Goal: Check status: Check status

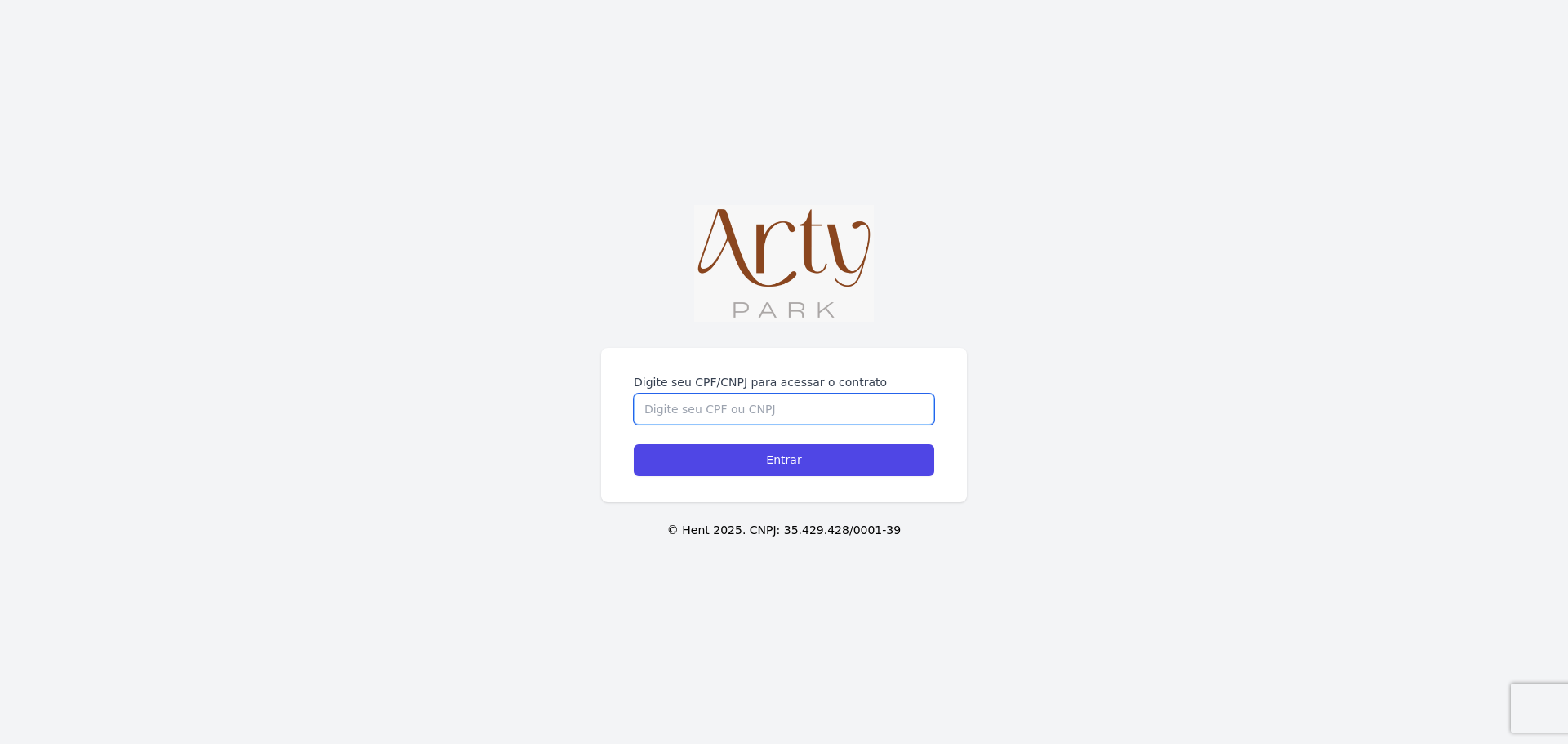
click at [756, 415] on input "Digite seu CPF/CNPJ para acessar o contrato" at bounding box center [783, 409] width 300 height 31
type input "05406659081"
click at [633, 445] on input "Entrar" at bounding box center [783, 460] width 300 height 32
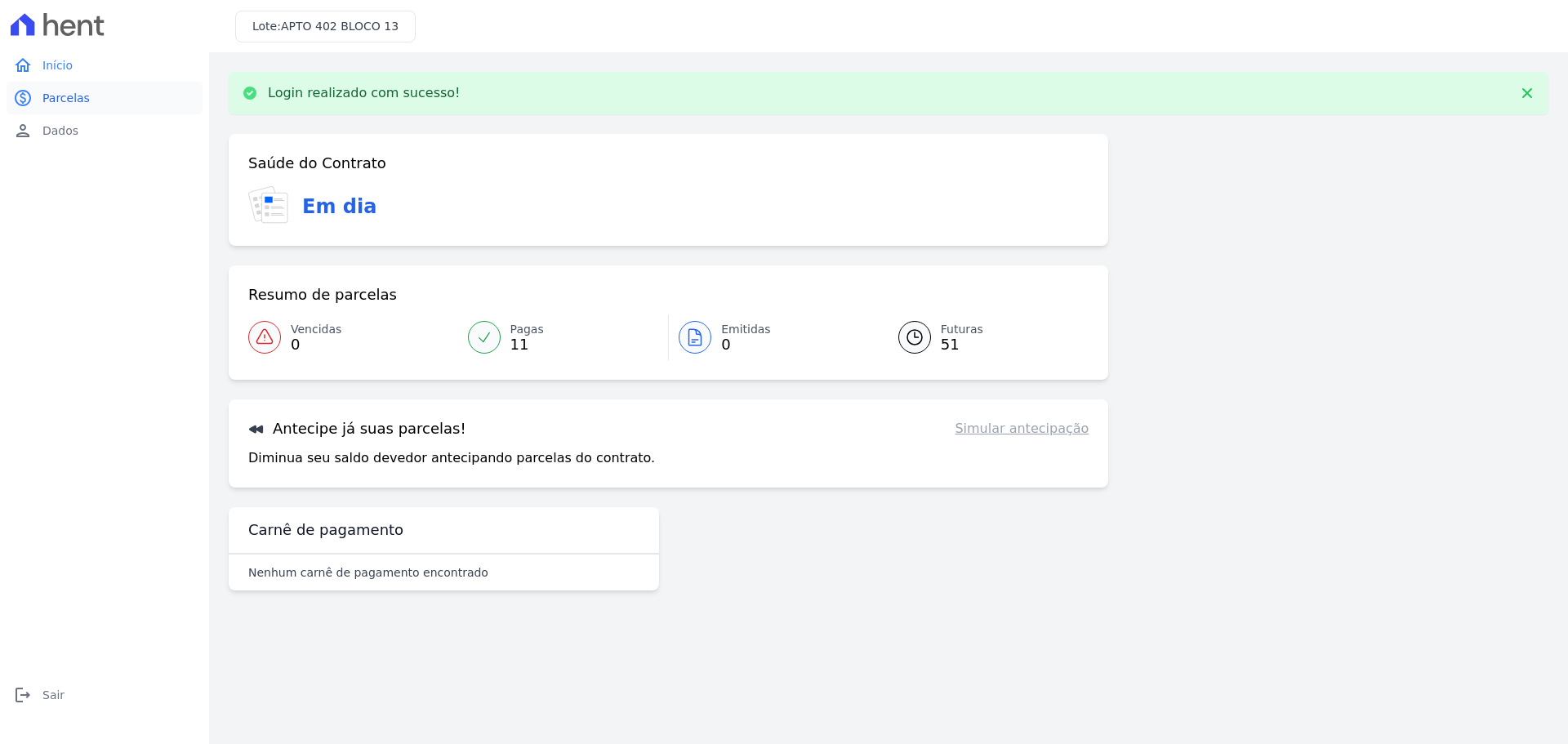
click at [104, 102] on link "paid Parcelas" at bounding box center [104, 98] width 196 height 33
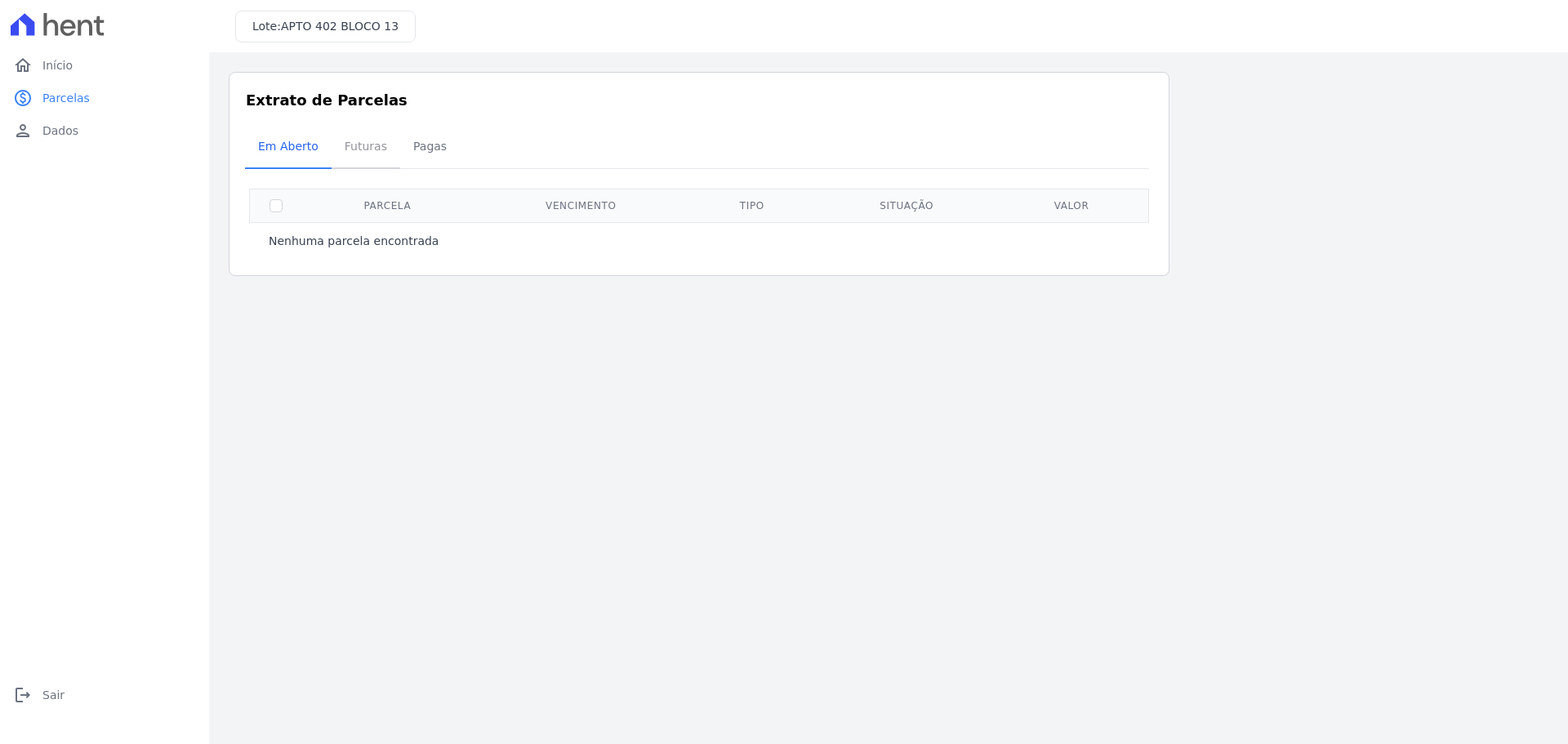
click at [341, 143] on span "Futuras" at bounding box center [366, 146] width 62 height 33
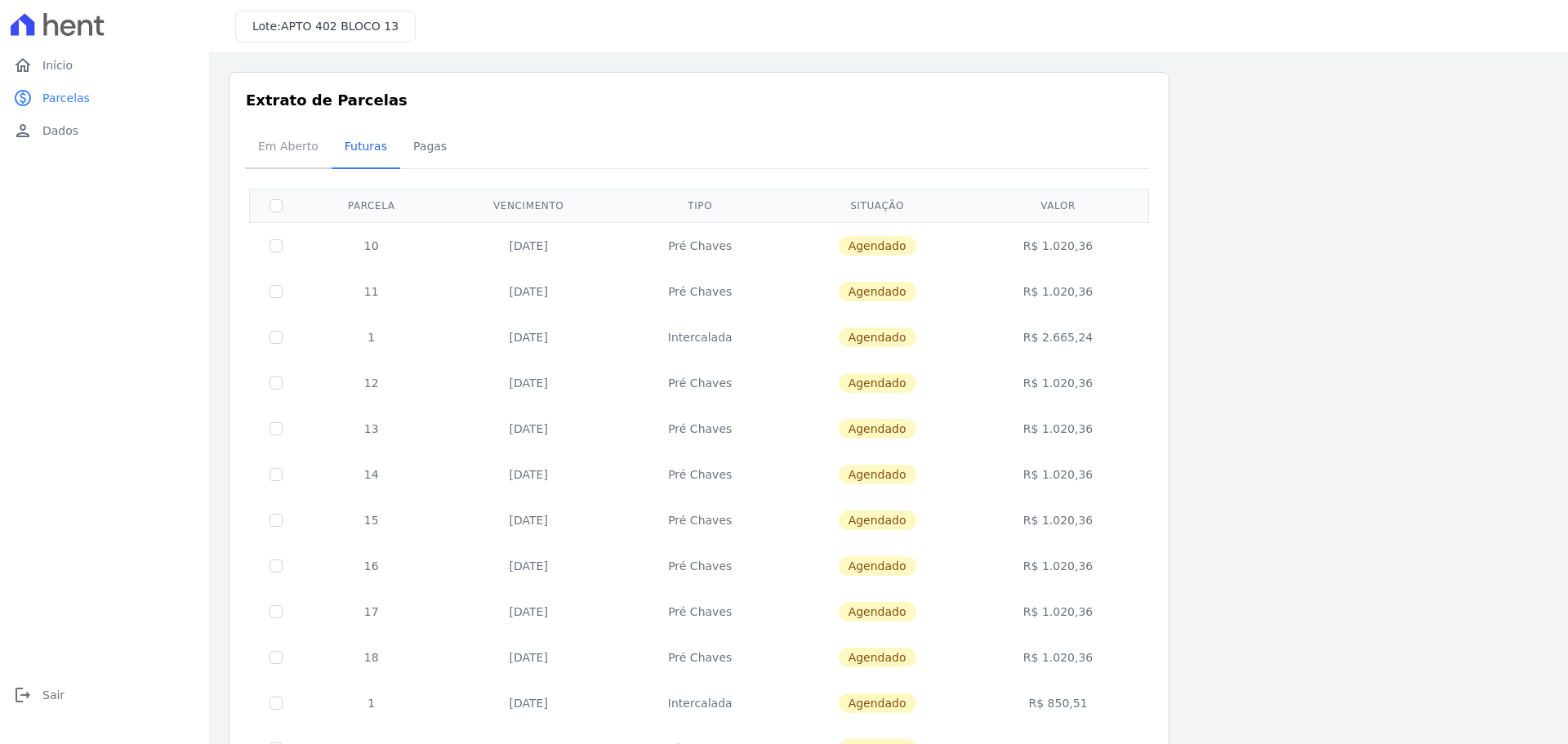
click at [302, 154] on span "Em Aberto" at bounding box center [288, 146] width 80 height 33
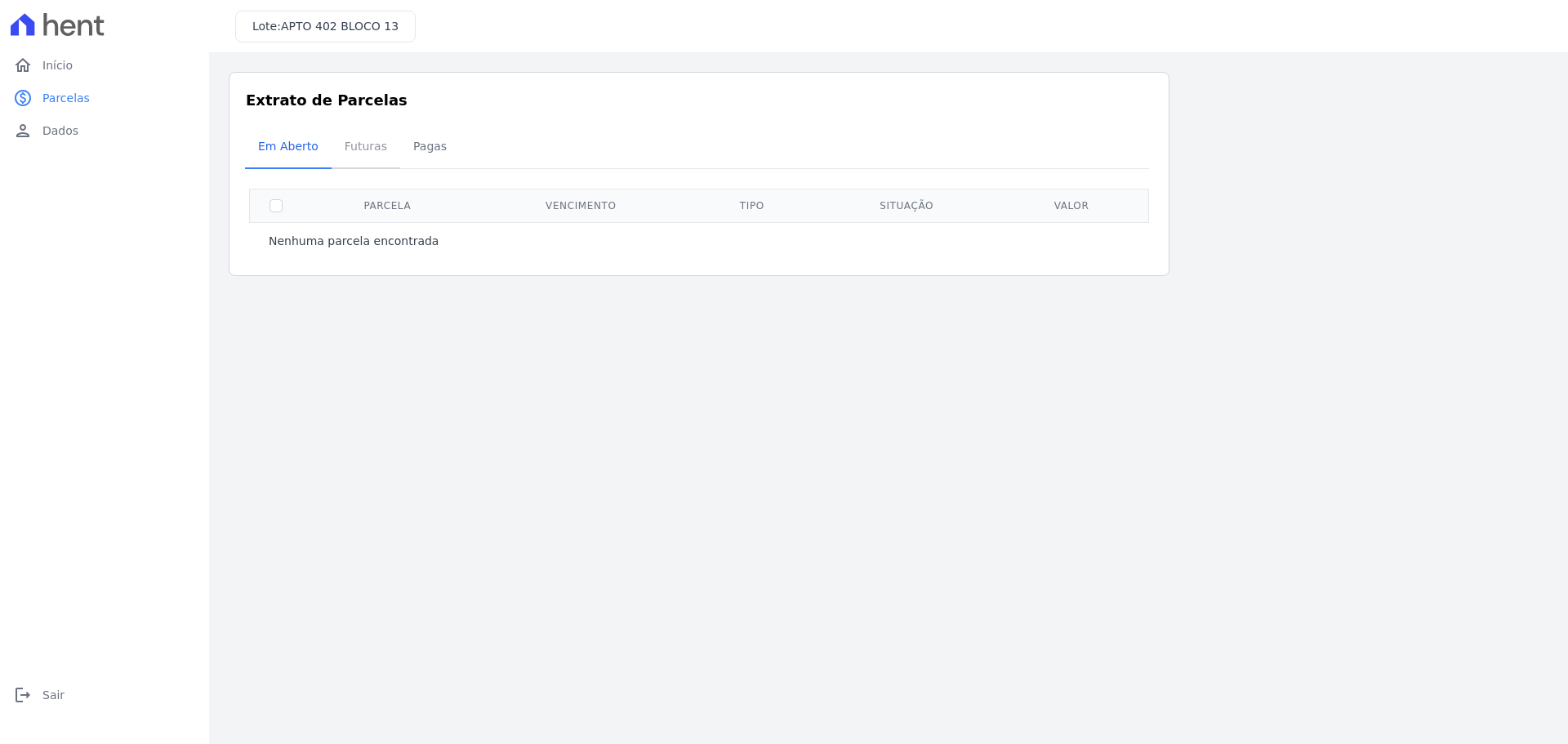
click at [362, 165] on link "Futuras" at bounding box center [365, 148] width 68 height 43
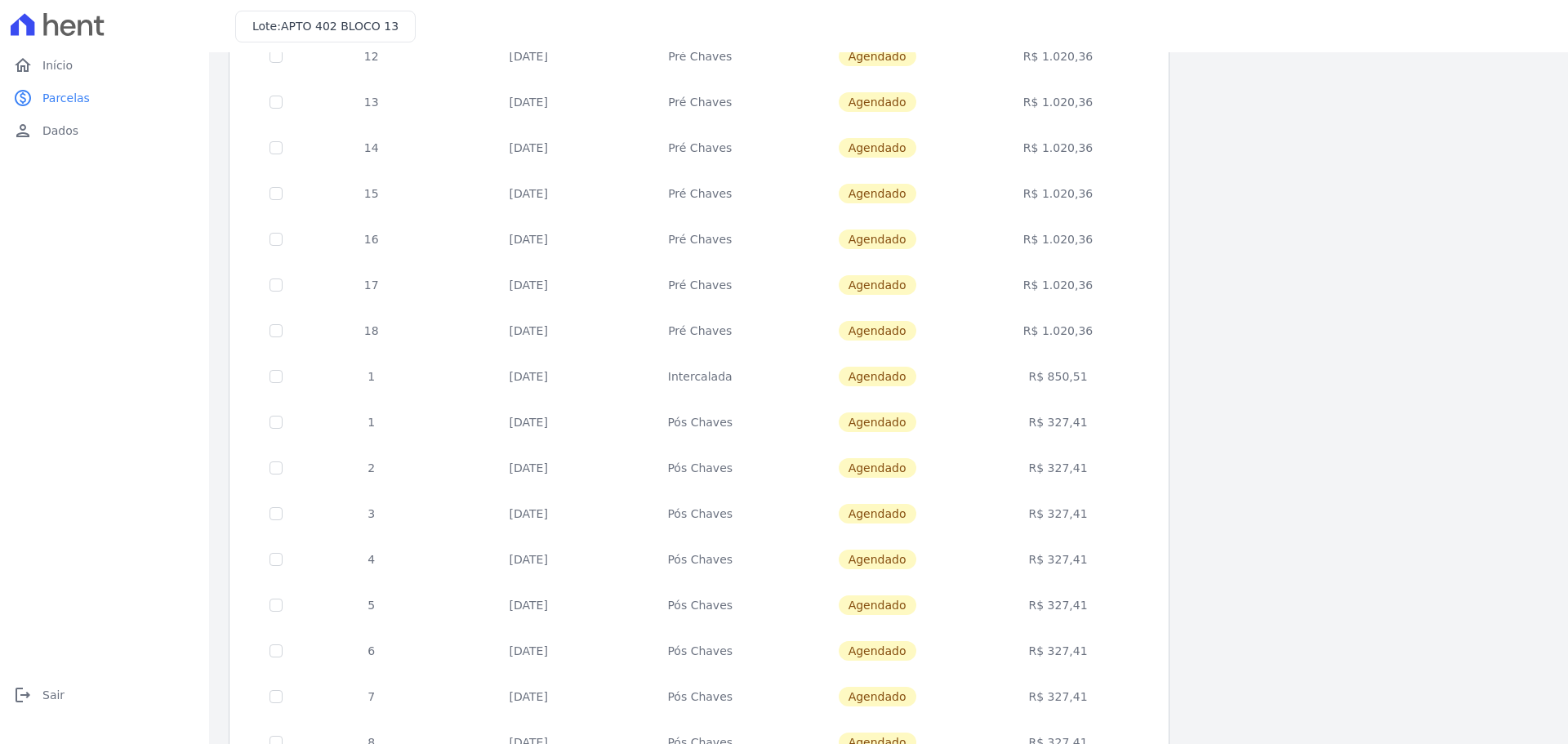
scroll to position [488, 0]
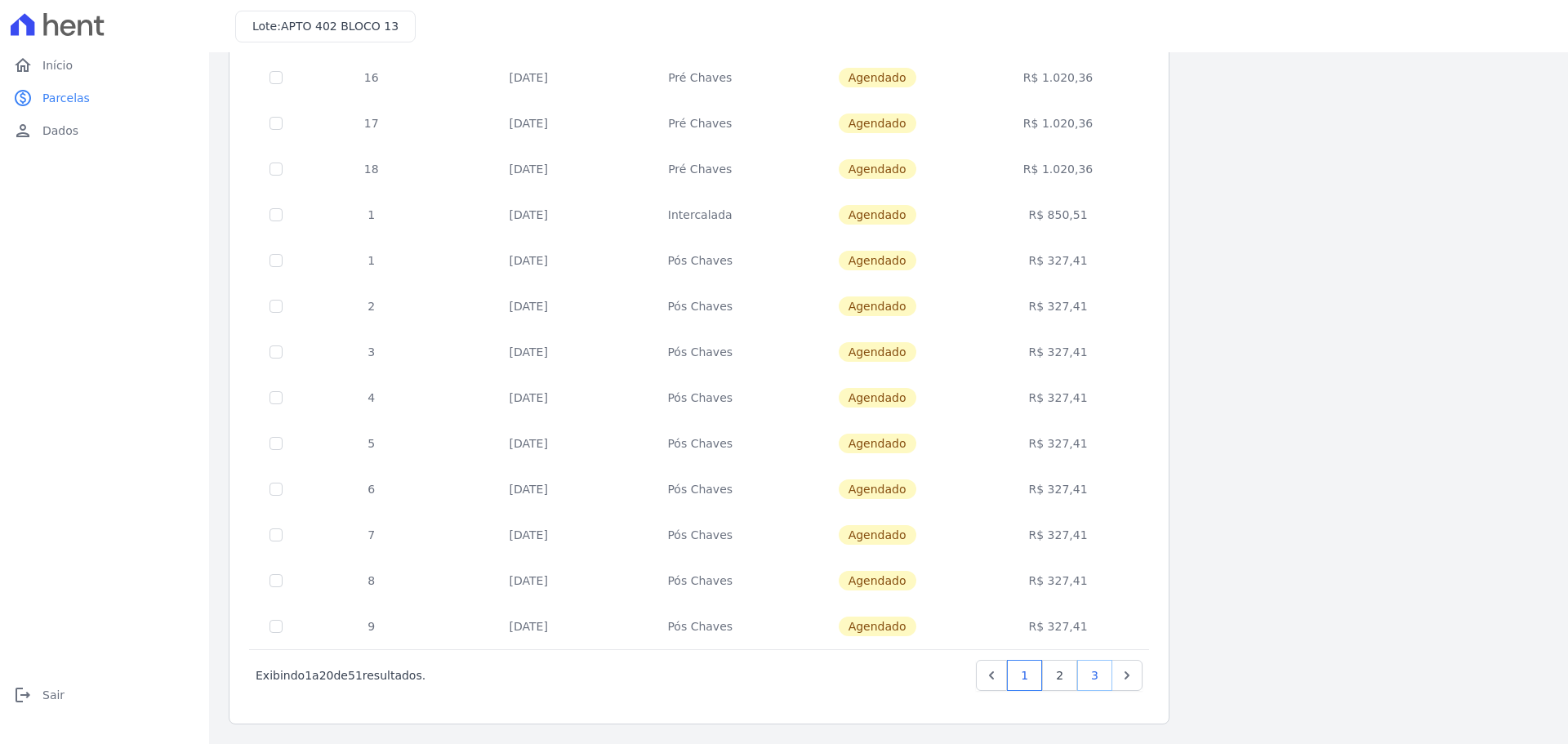
click at [1087, 669] on link "3" at bounding box center [1094, 676] width 35 height 31
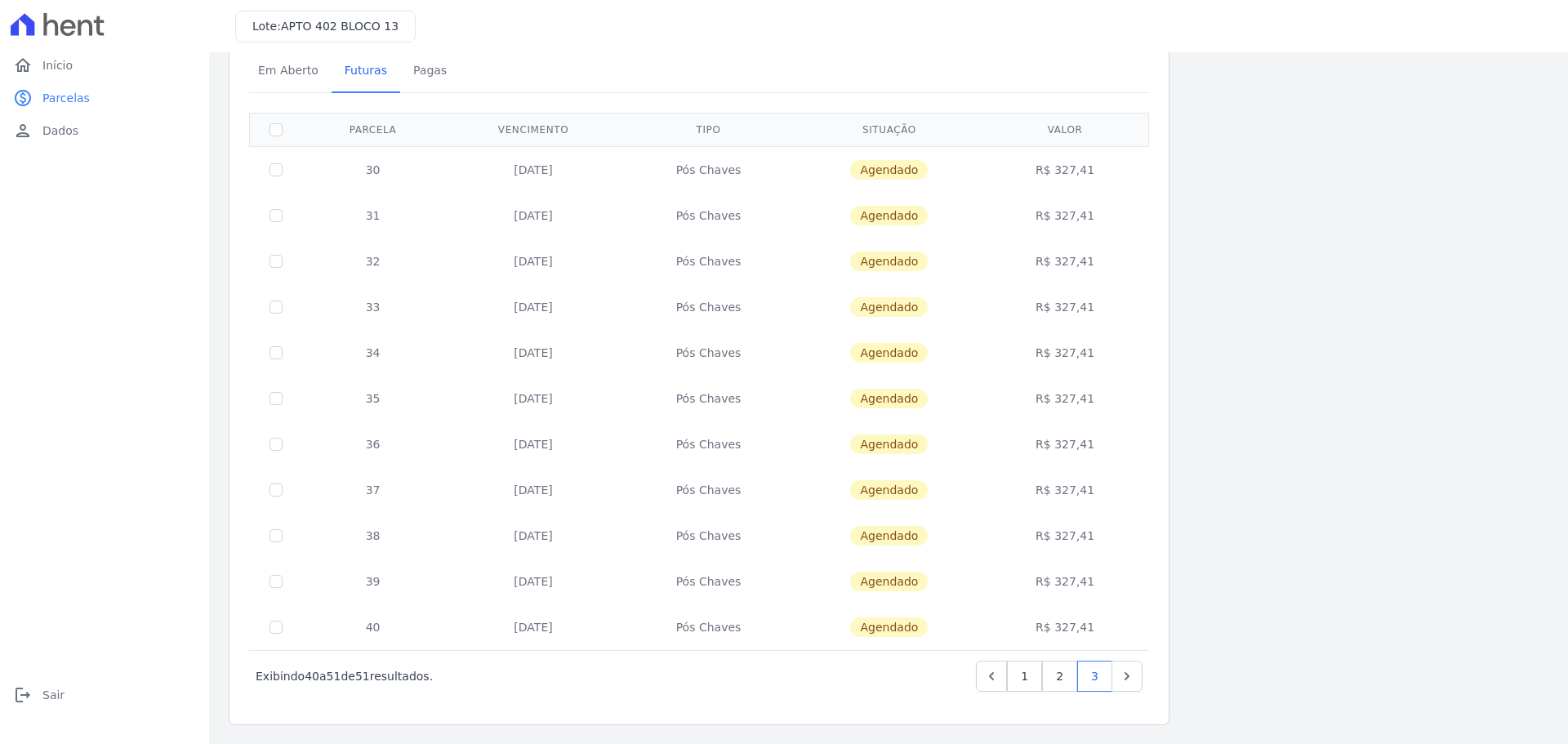
scroll to position [77, 0]
click at [1132, 671] on icon "Next" at bounding box center [1127, 676] width 16 height 16
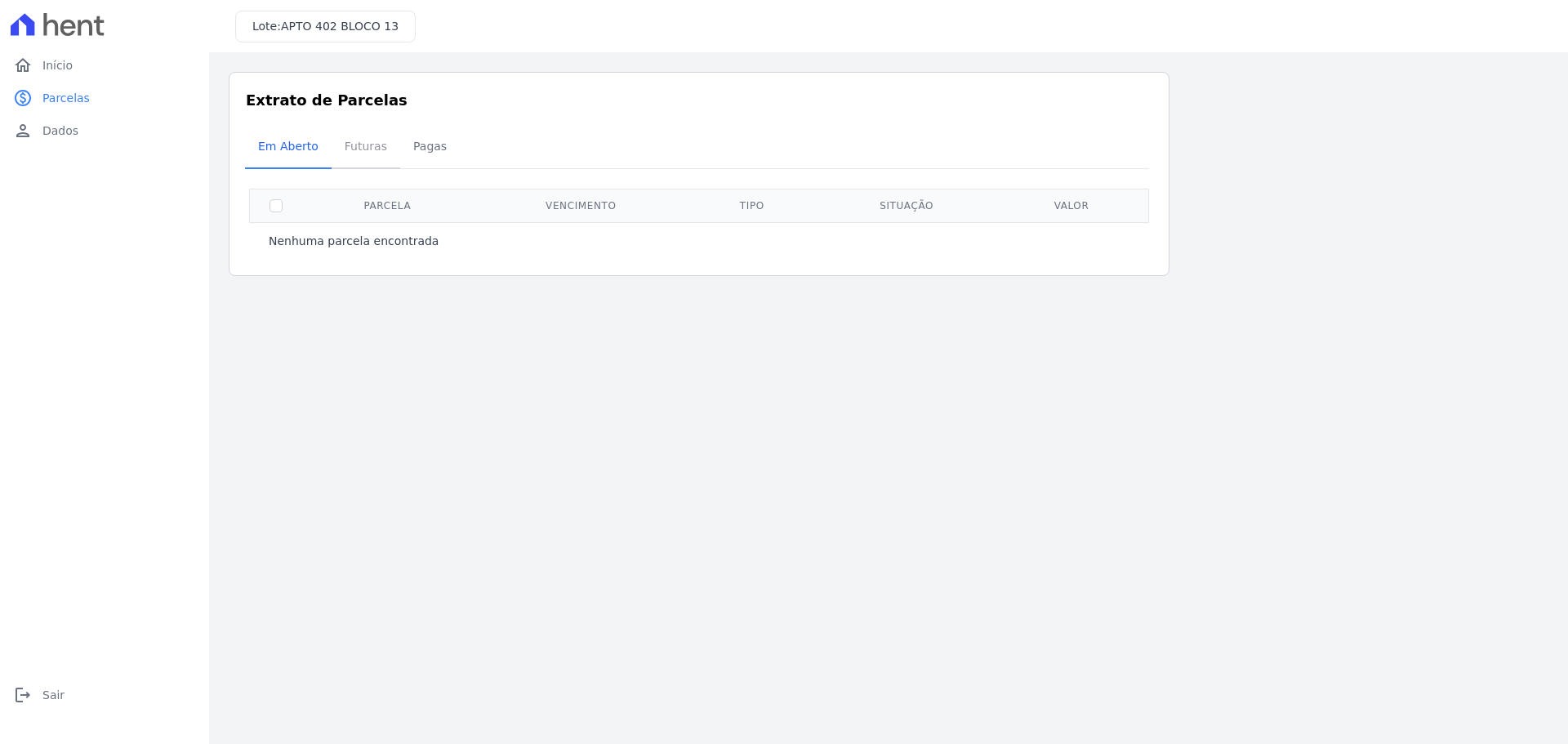
click at [367, 146] on span "Futuras" at bounding box center [366, 146] width 62 height 33
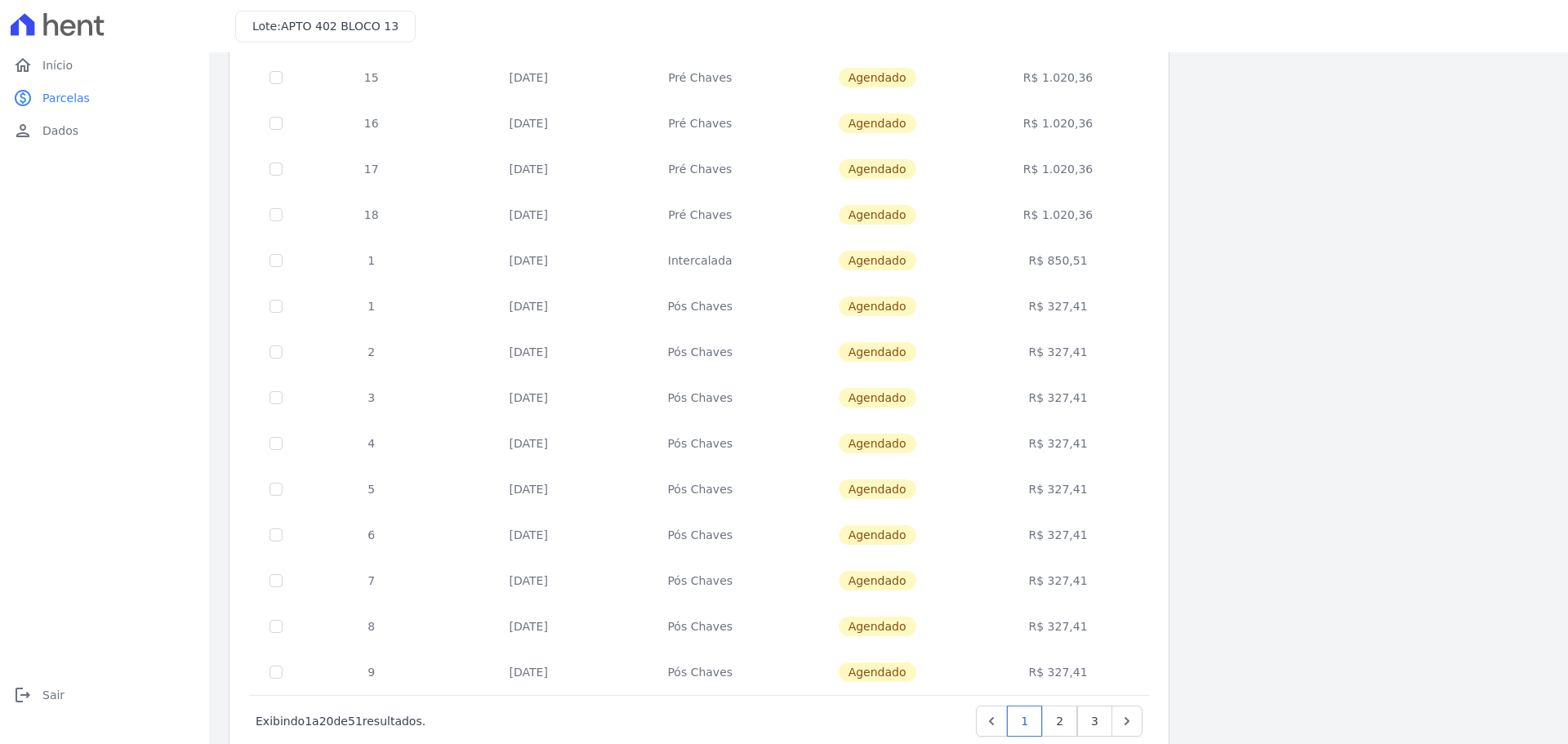
scroll to position [488, 0]
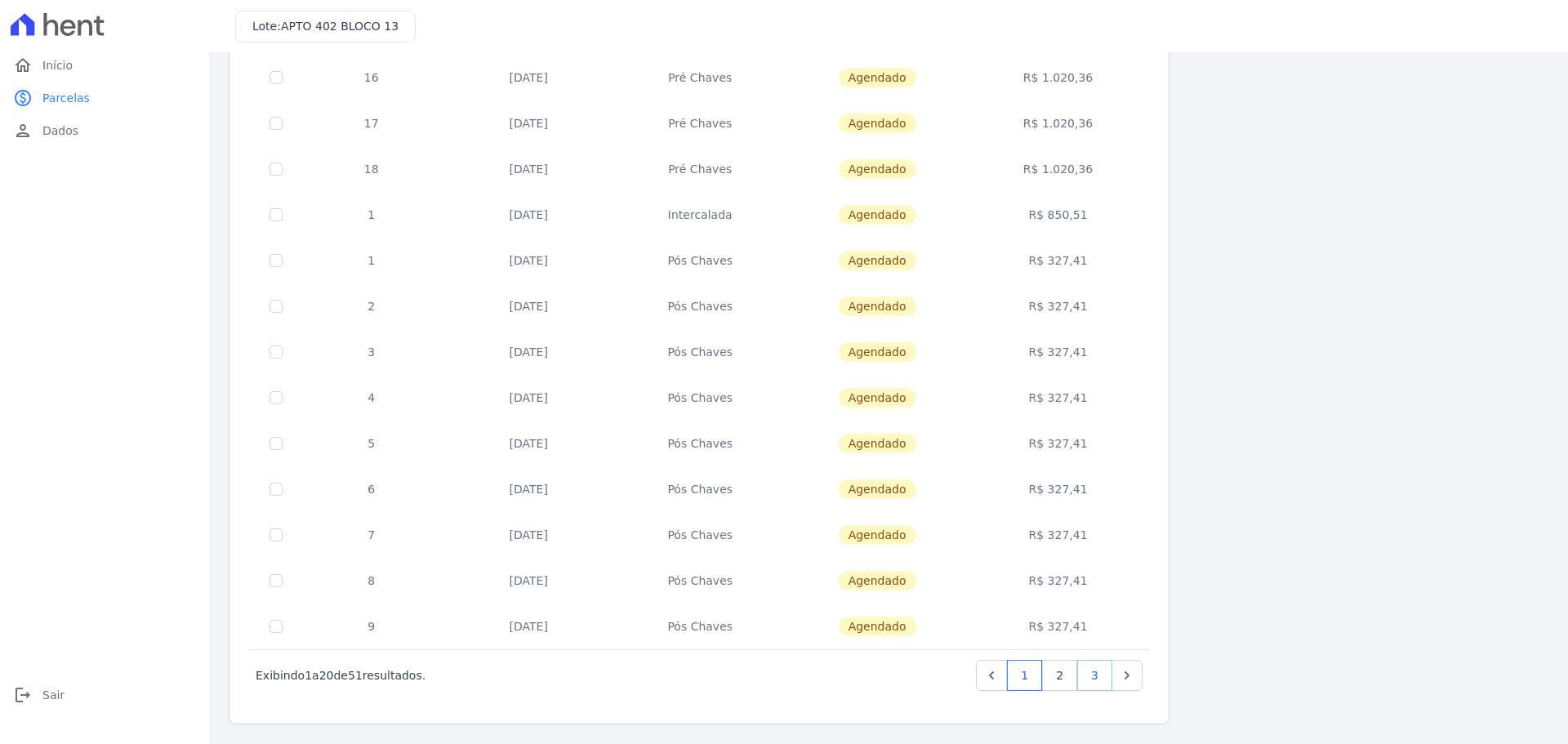
click at [1082, 679] on link "3" at bounding box center [1094, 676] width 35 height 31
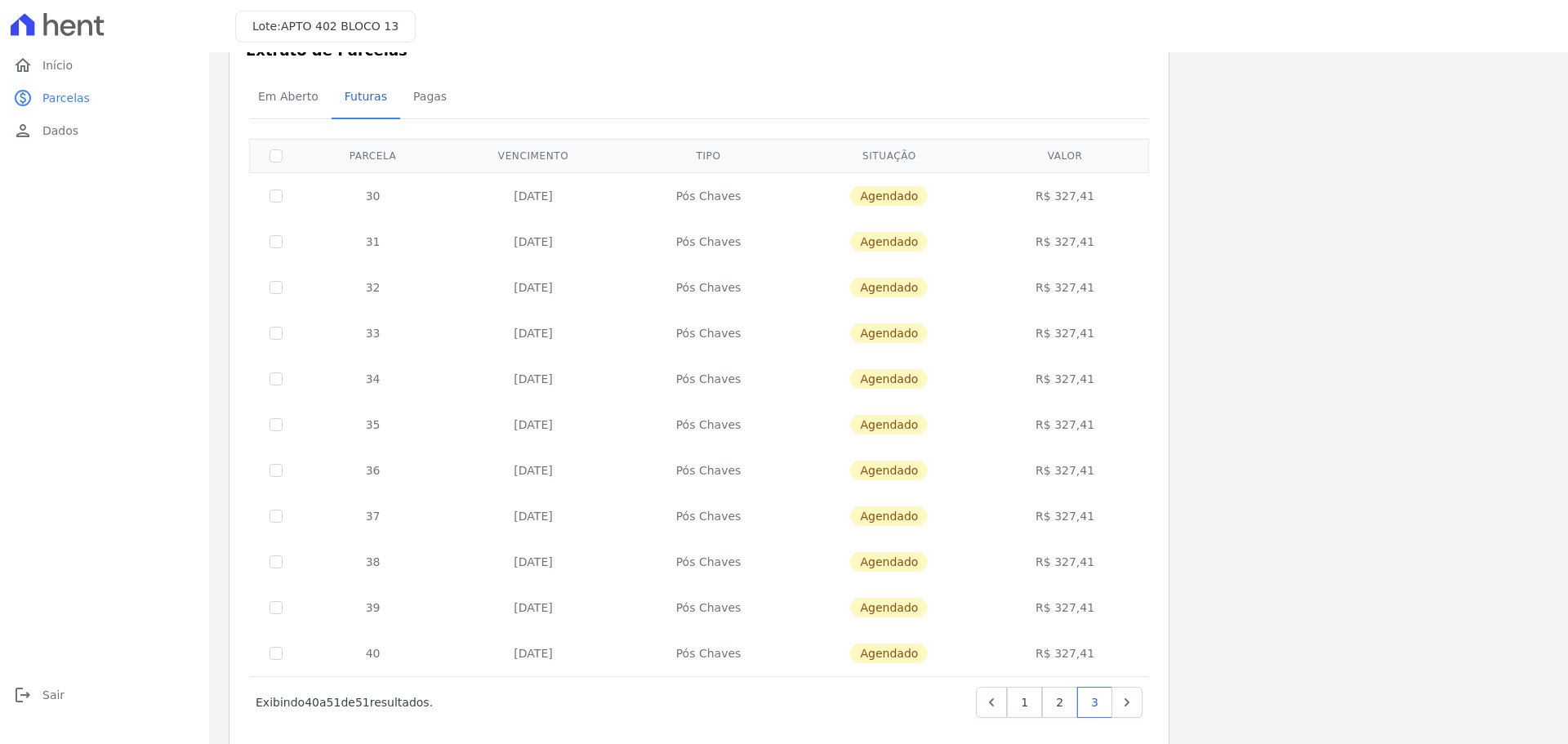
scroll to position [77, 0]
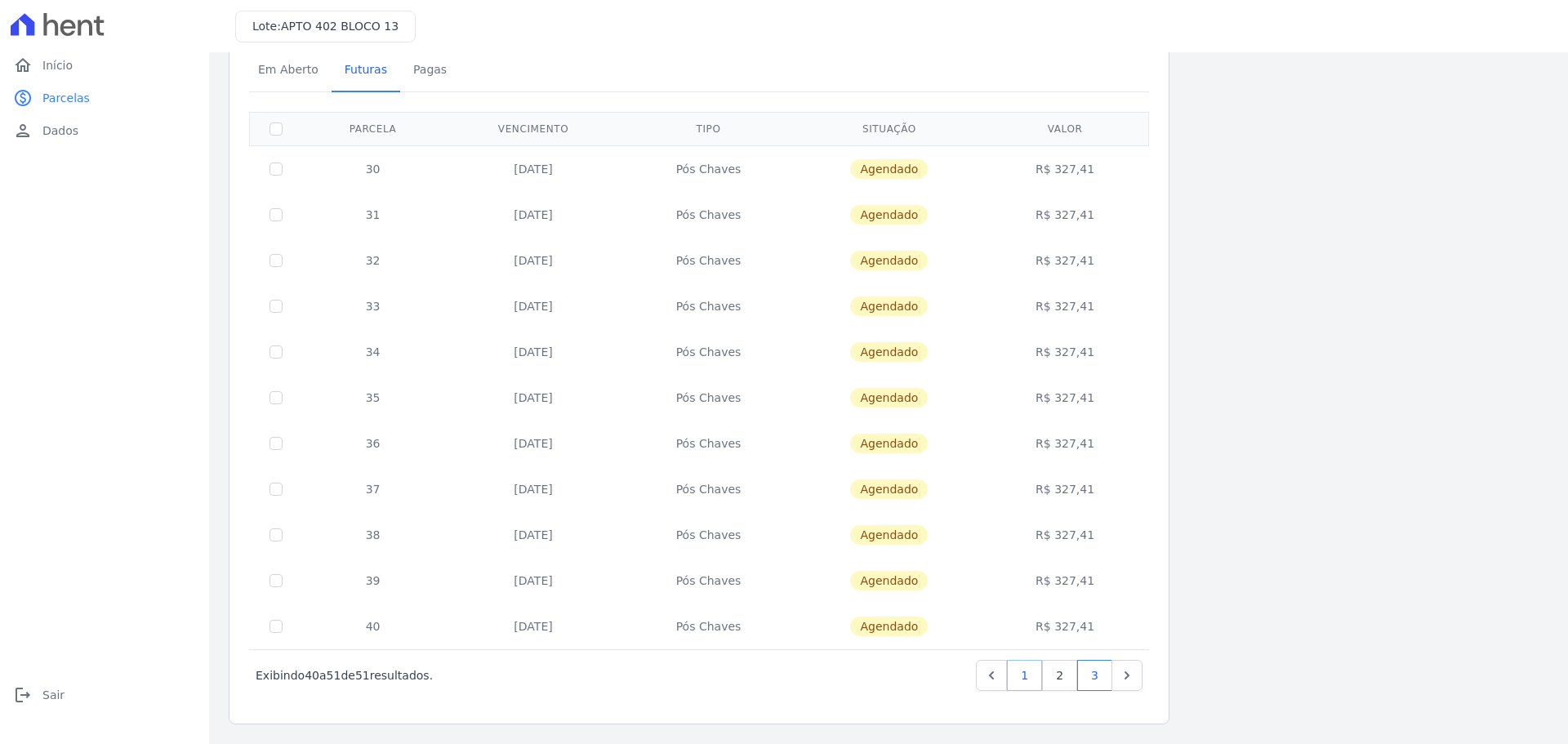
click at [1025, 678] on link "1" at bounding box center [1024, 676] width 35 height 31
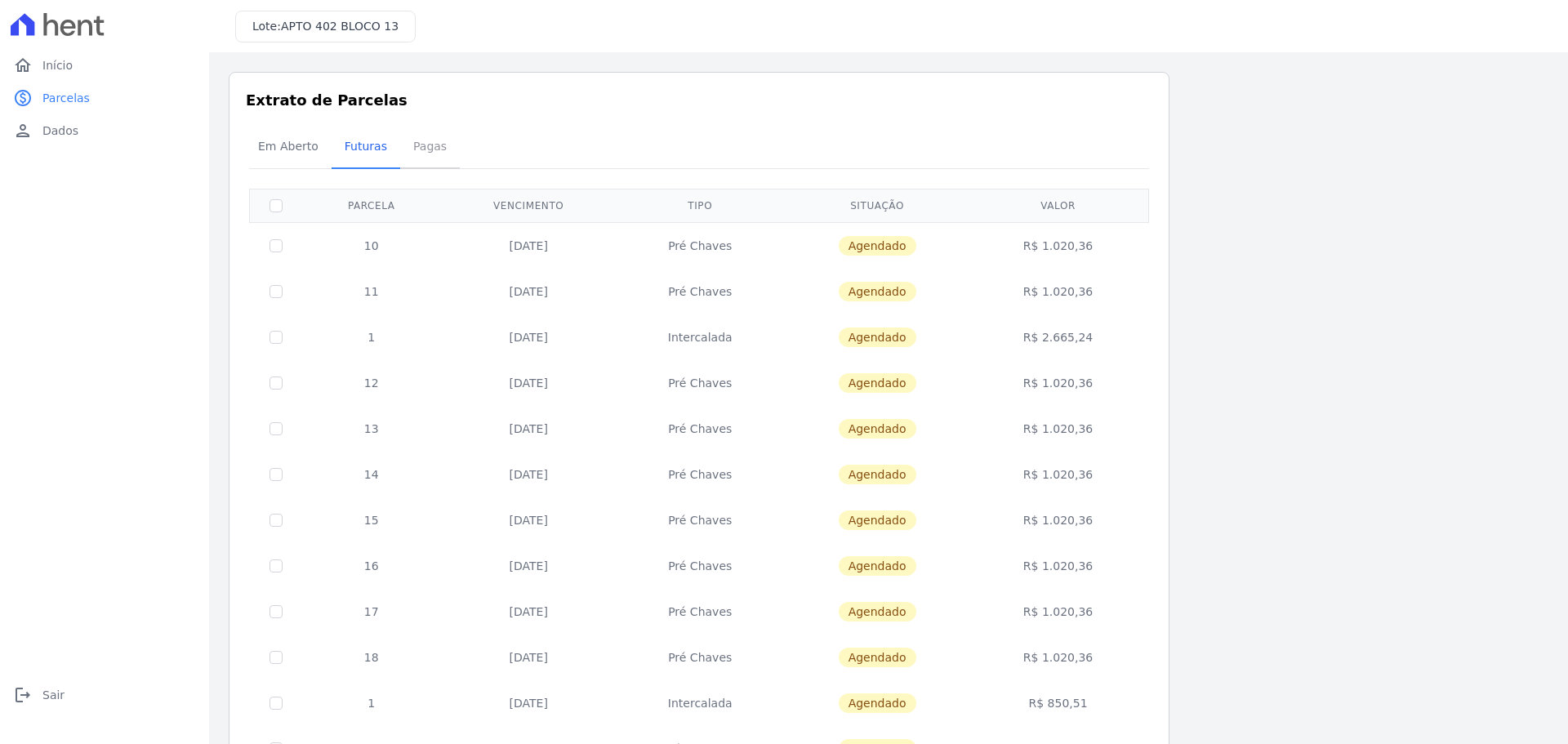
click at [423, 148] on span "Pagas" at bounding box center [430, 146] width 53 height 33
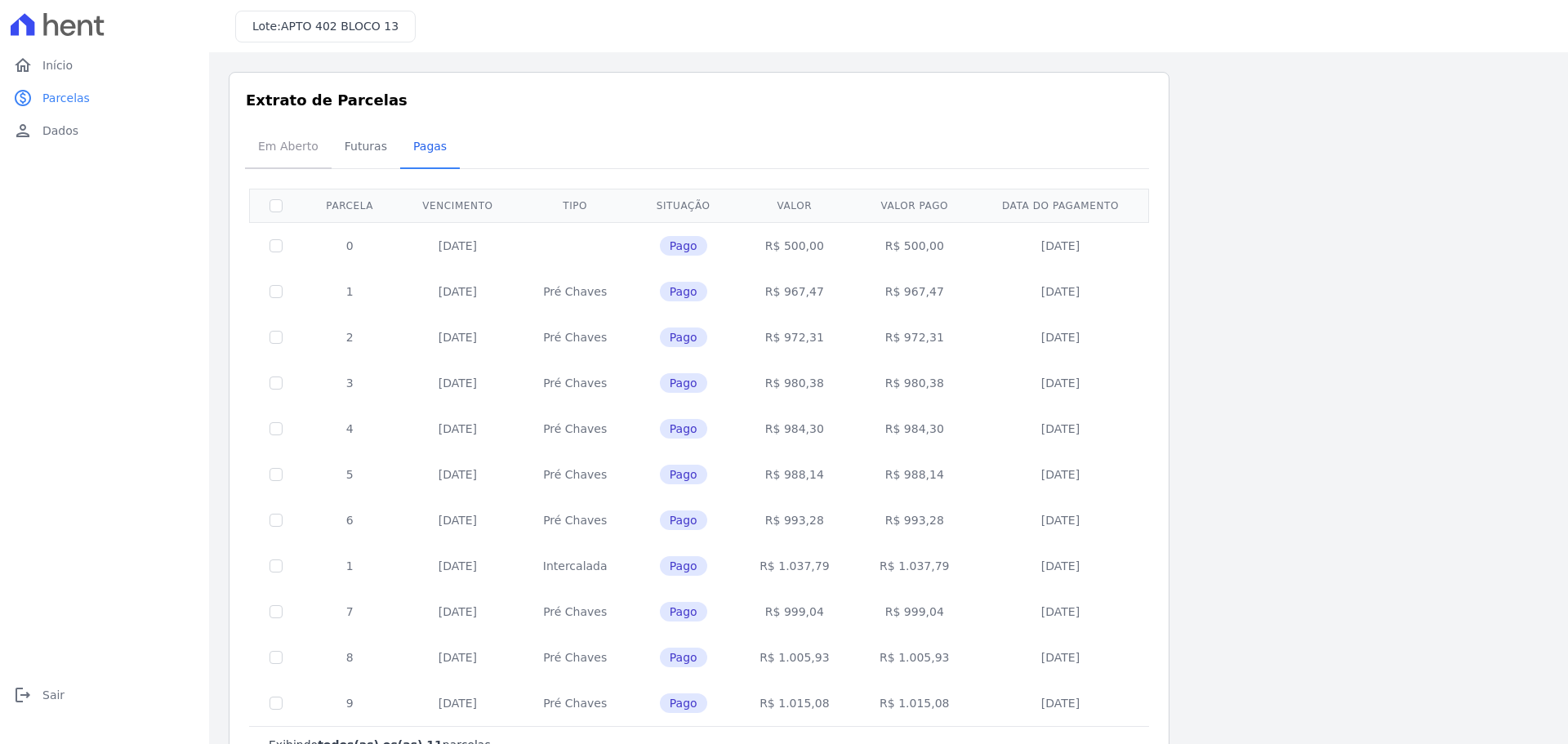
click at [311, 140] on span "Em Aberto" at bounding box center [288, 146] width 80 height 33
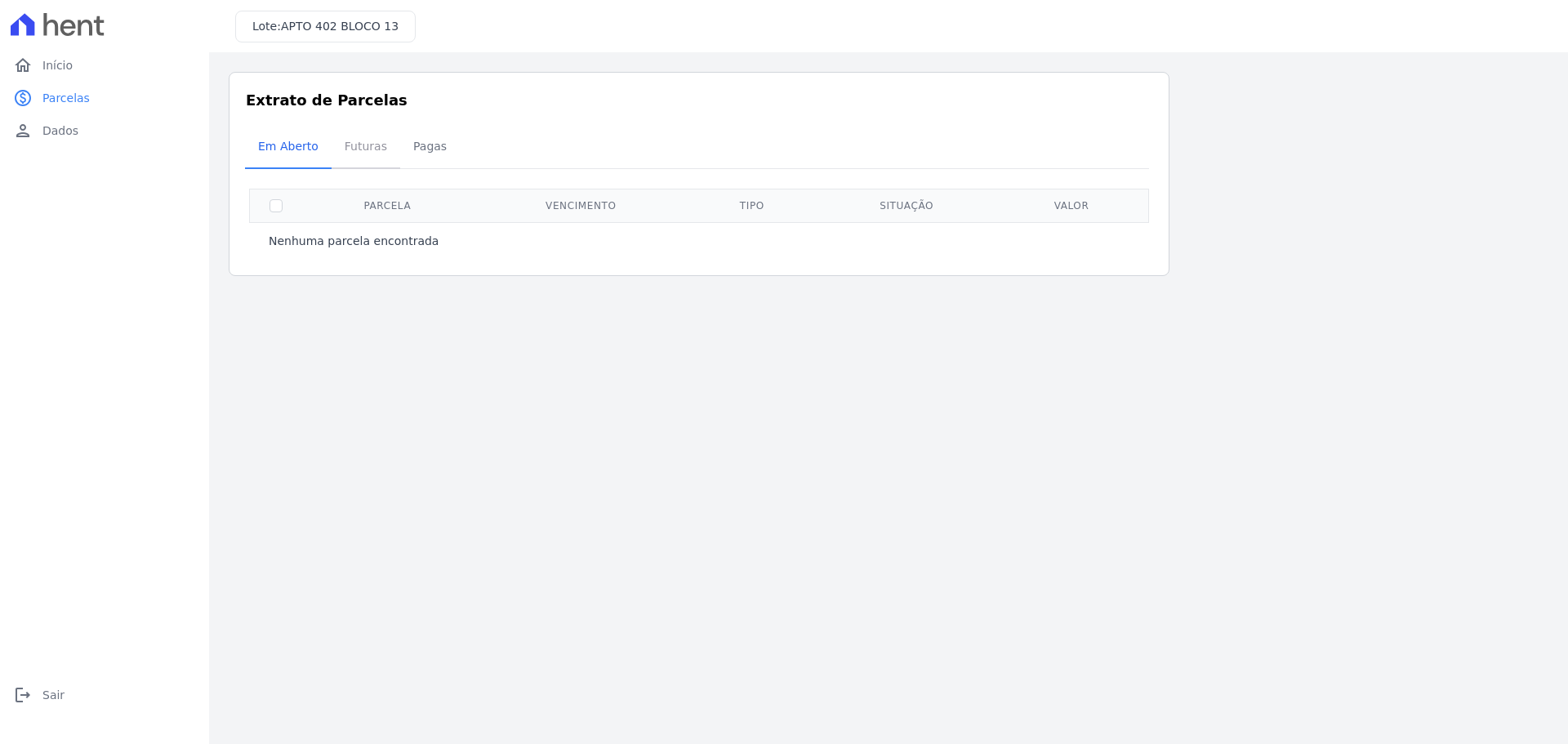
click at [341, 136] on span "Futuras" at bounding box center [366, 146] width 62 height 33
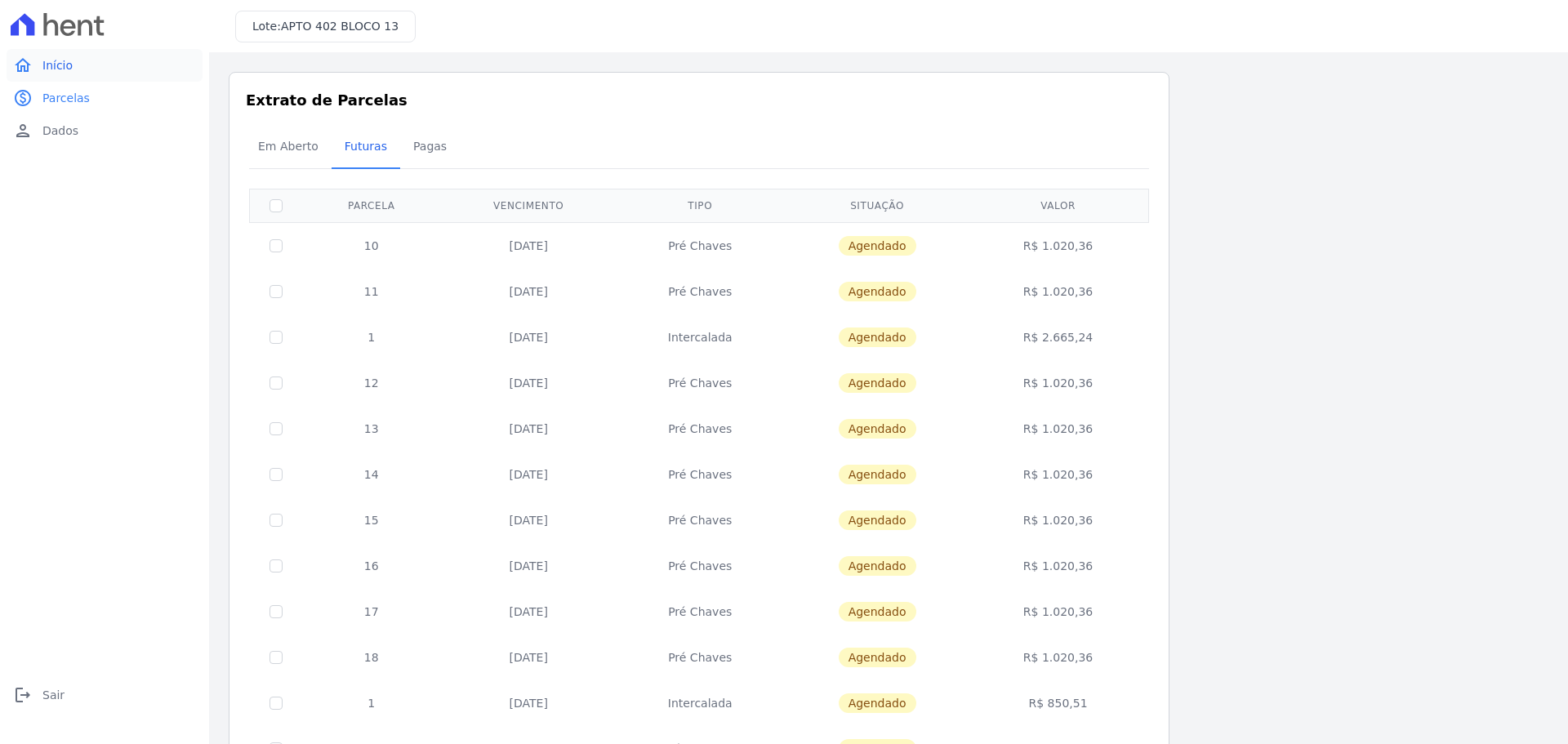
click at [74, 70] on link "home Início" at bounding box center [104, 66] width 196 height 33
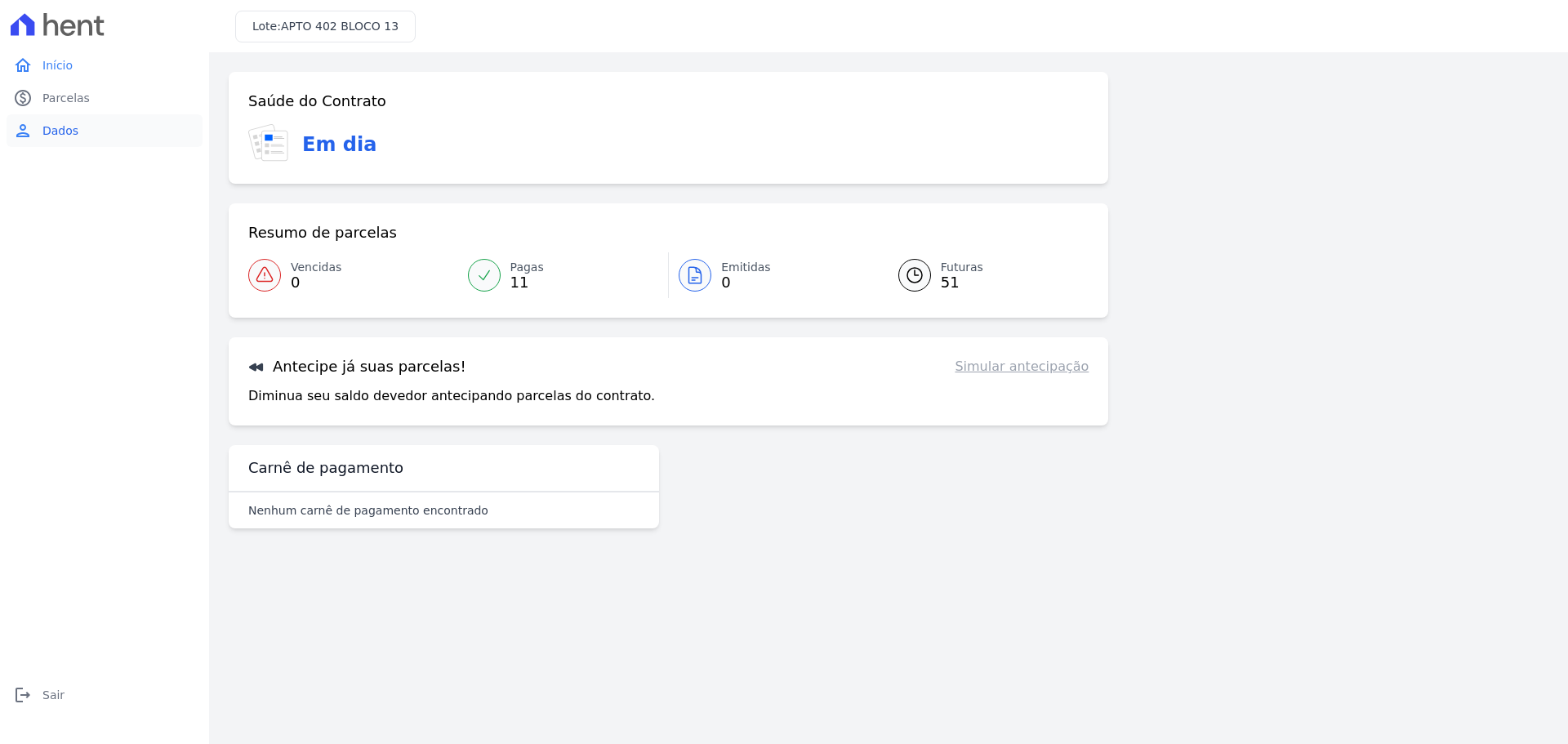
click at [82, 137] on link "person Dados" at bounding box center [104, 131] width 196 height 33
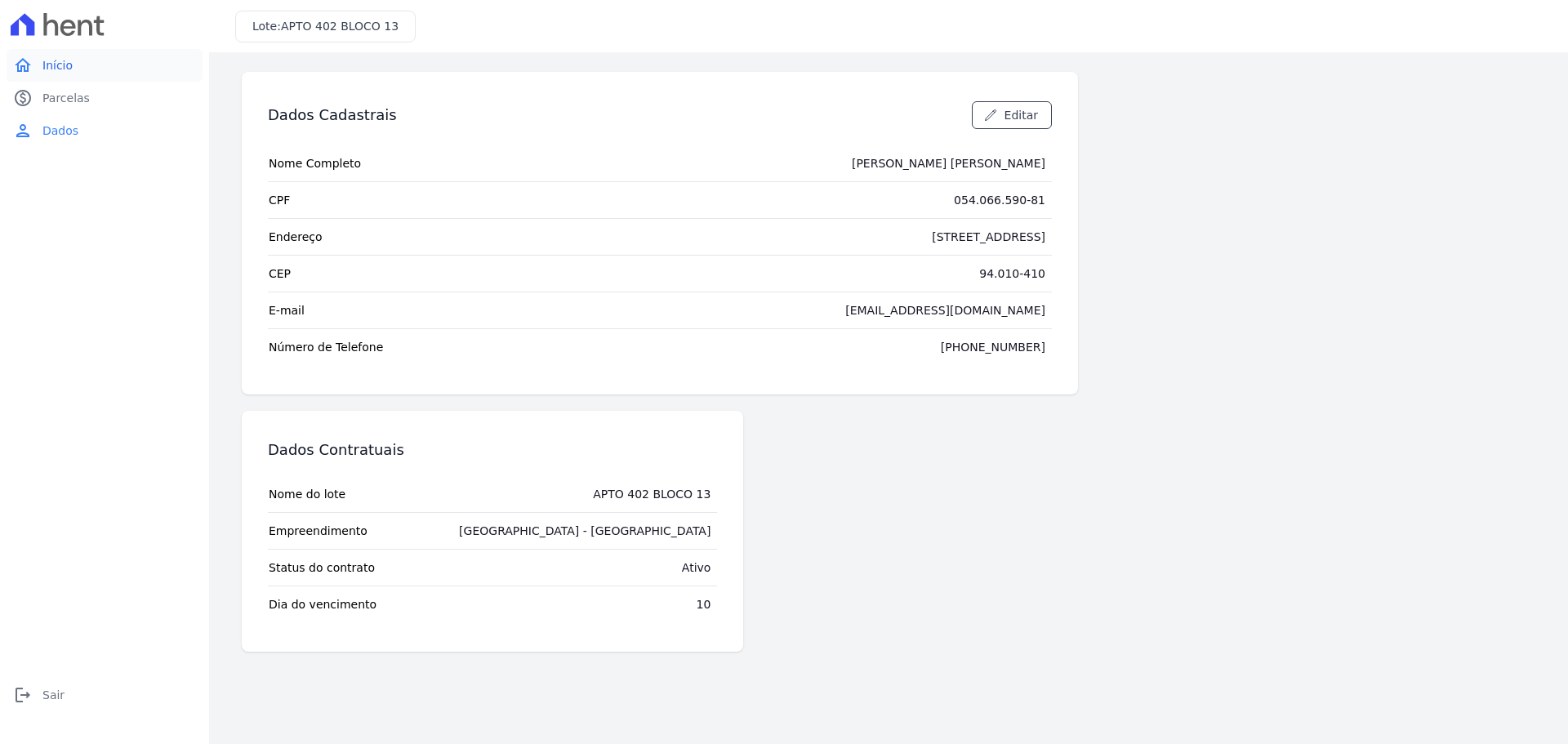
click at [78, 73] on link "home Início" at bounding box center [104, 66] width 196 height 33
